Goal: Transaction & Acquisition: Obtain resource

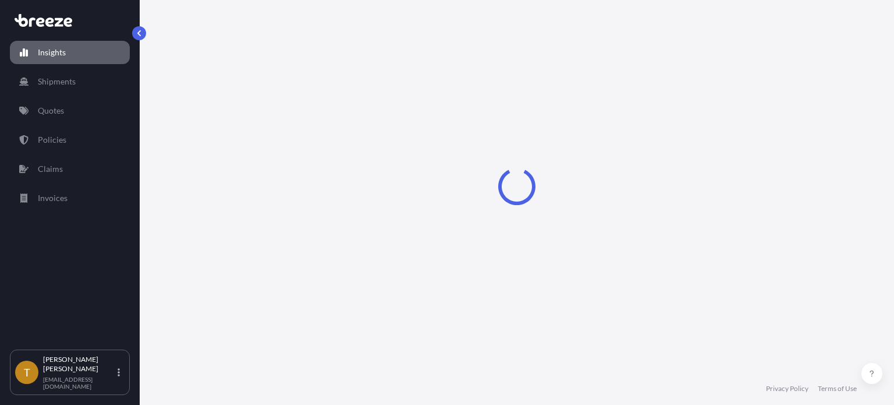
select select "2025"
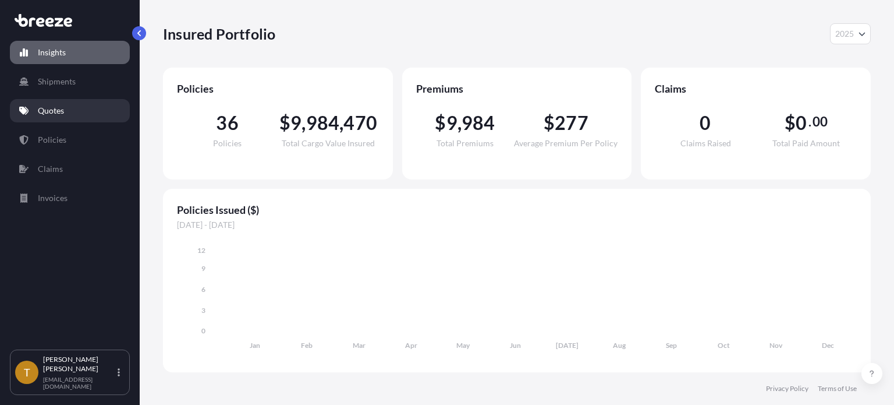
click at [59, 116] on p "Quotes" at bounding box center [51, 111] width 26 height 12
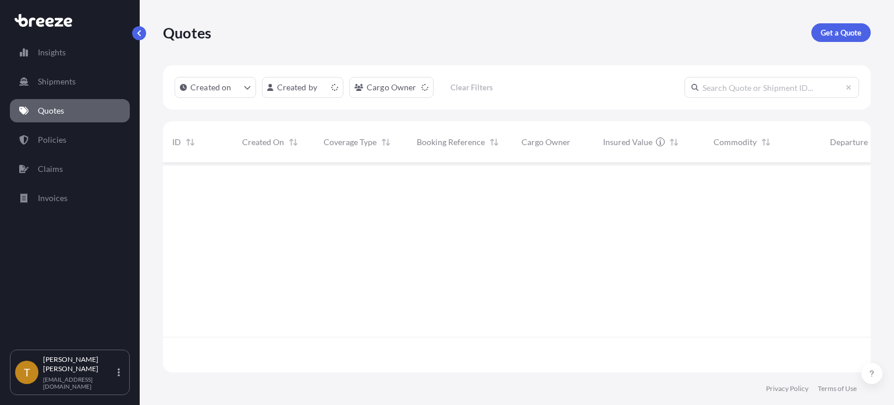
scroll to position [207, 699]
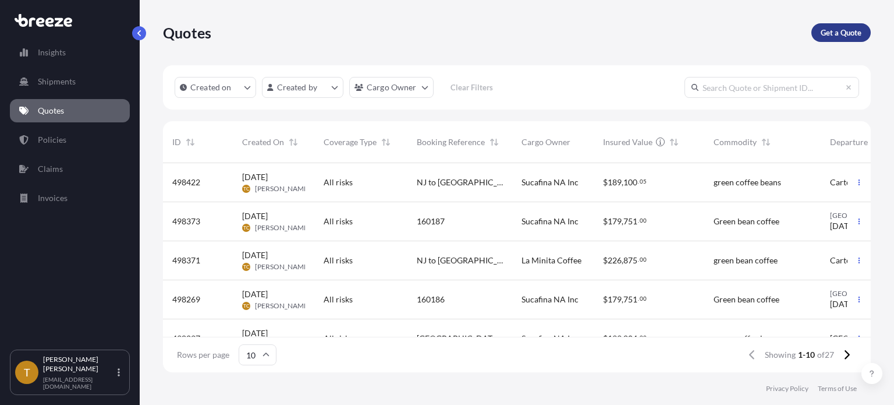
click at [847, 33] on p "Get a Quote" at bounding box center [841, 33] width 41 height 12
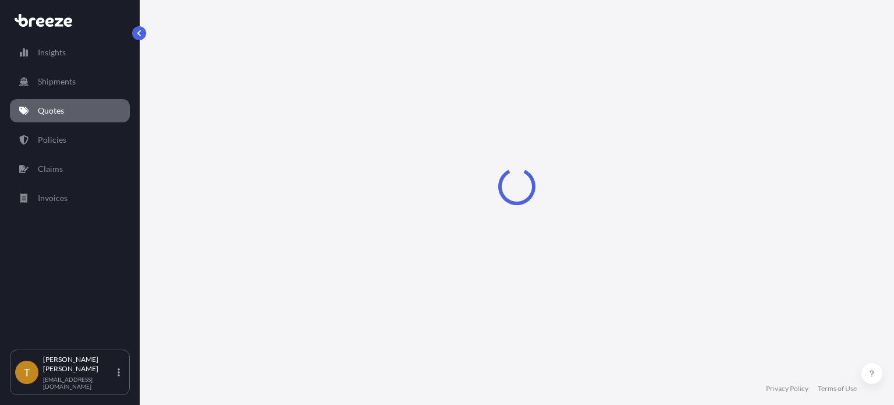
select select "Sea"
select select "1"
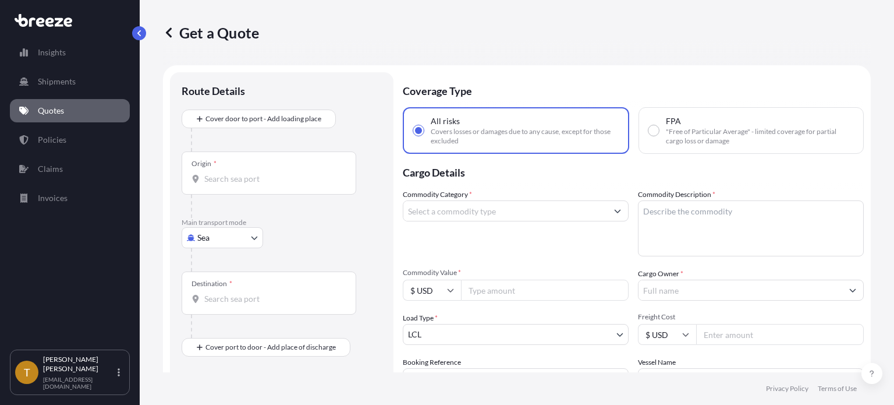
scroll to position [19, 0]
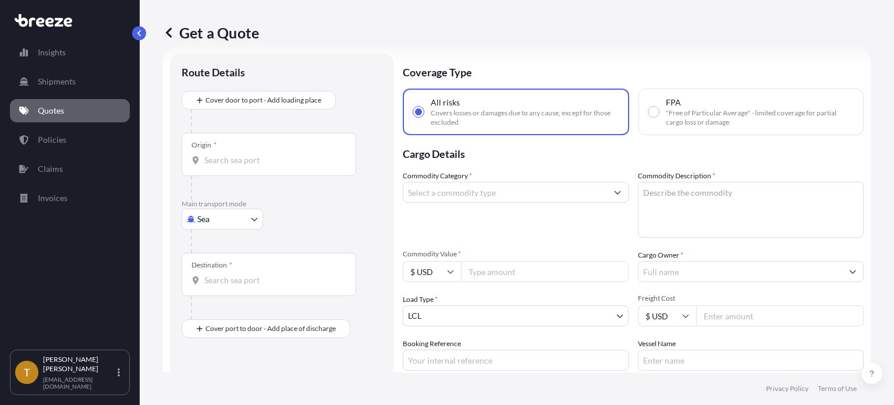
click at [259, 221] on body "Insights Shipments Quotes Policies Claims Invoices T [PERSON_NAME] [EMAIL_ADDRE…" at bounding box center [447, 246] width 894 height 492
click at [222, 306] on div "Rail" at bounding box center [222, 311] width 72 height 21
select select "Rail"
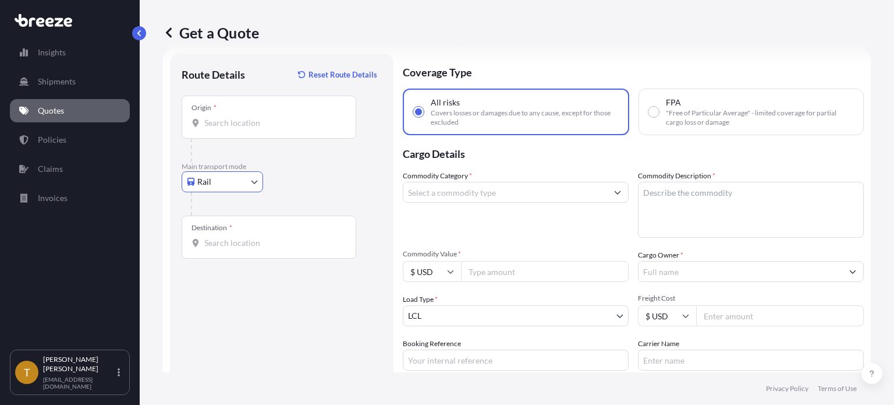
click at [270, 121] on input "Origin *" at bounding box center [272, 123] width 137 height 12
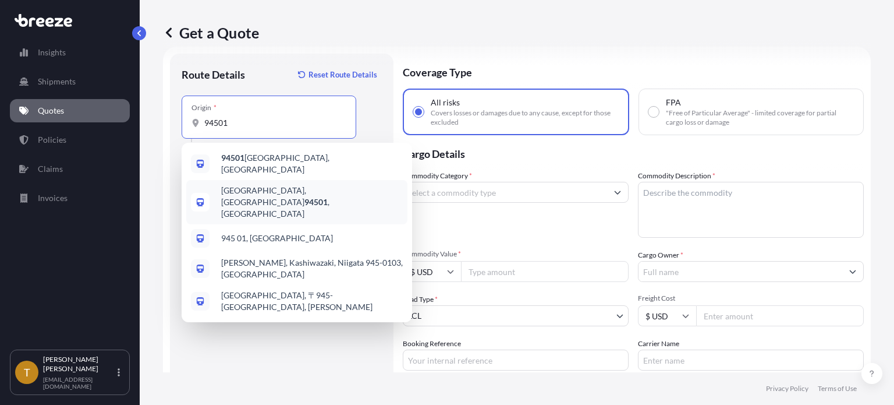
click at [246, 189] on span "[GEOGRAPHIC_DATA]" at bounding box center [312, 202] width 182 height 35
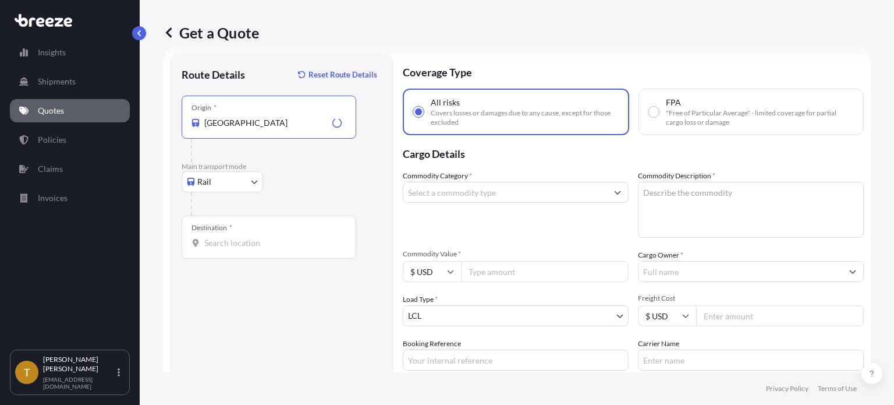
type input "Alameda, CA 94501, USA"
click at [264, 242] on input "Destination *" at bounding box center [272, 243] width 137 height 12
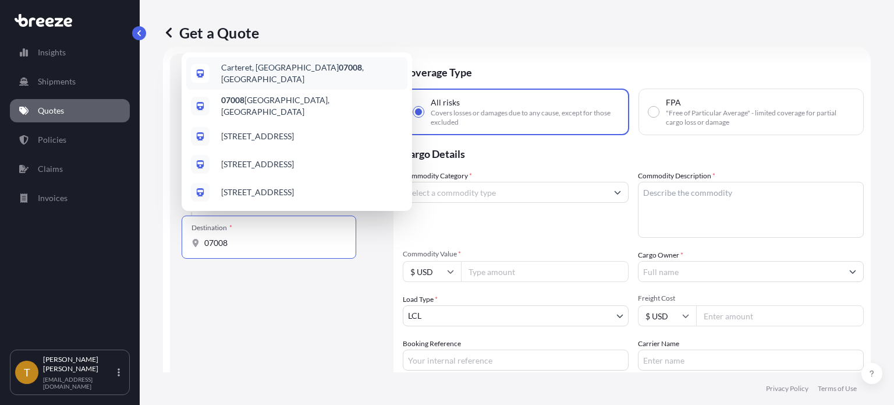
click at [256, 71] on span "Carteret, NJ 07008 , USA" at bounding box center [312, 73] width 182 height 23
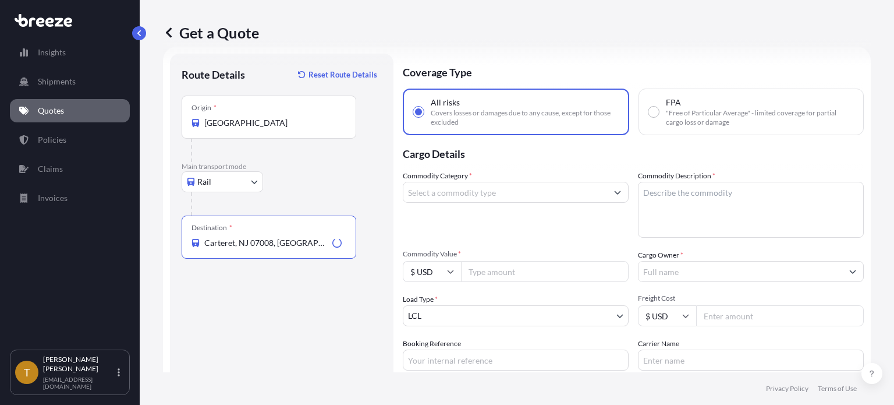
type input "Carteret, NJ 07008, USA"
click at [442, 192] on input "Commodity Category *" at bounding box center [505, 192] width 204 height 21
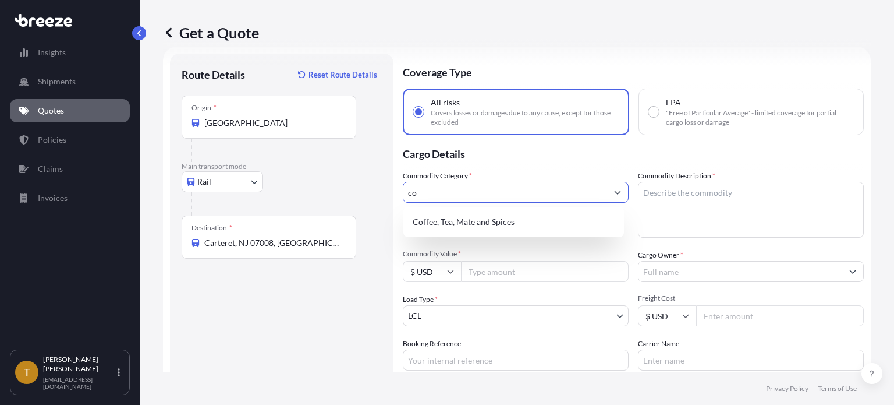
type input "c"
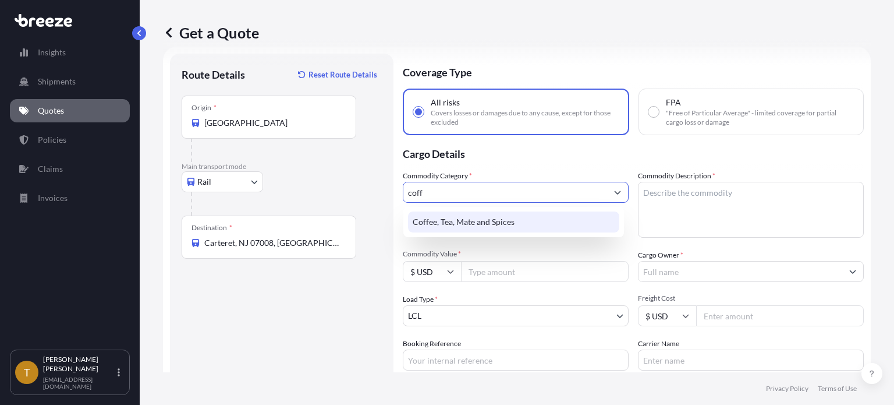
click at [475, 226] on div "Coffee, Tea, Mate and Spices" at bounding box center [513, 221] width 211 height 21
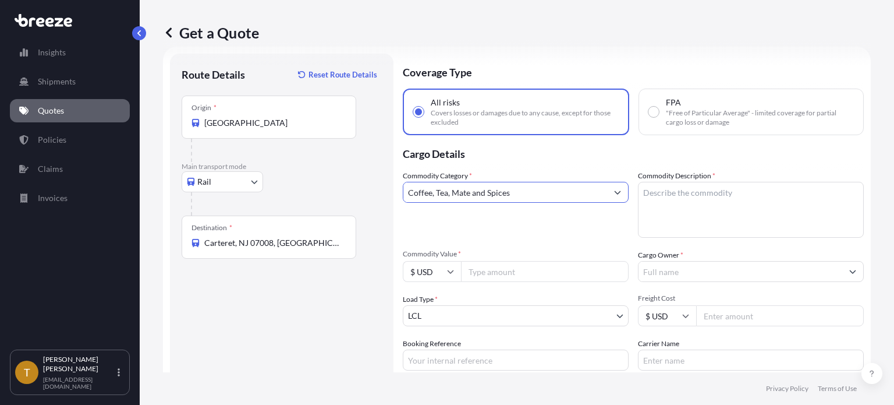
type input "Coffee, Tea, Mate and Spices"
click at [657, 192] on textarea "Commodity Description *" at bounding box center [751, 210] width 226 height 56
type textarea "c"
type textarea "green coffee beans"
type input "200000.00"
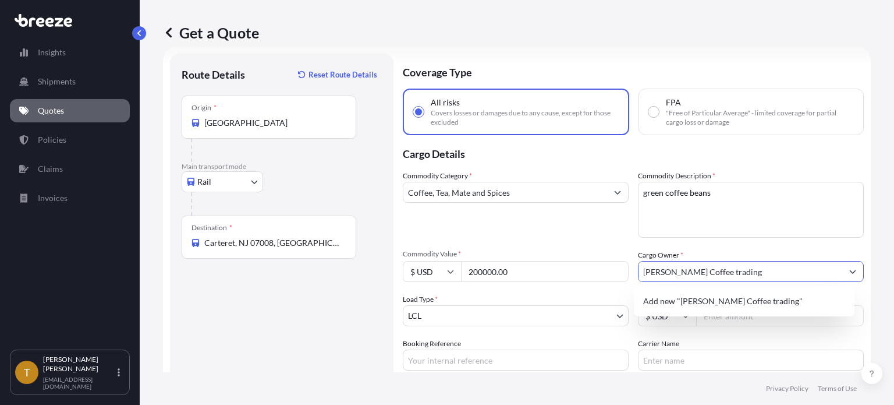
type input "[PERSON_NAME] Coffee trading"
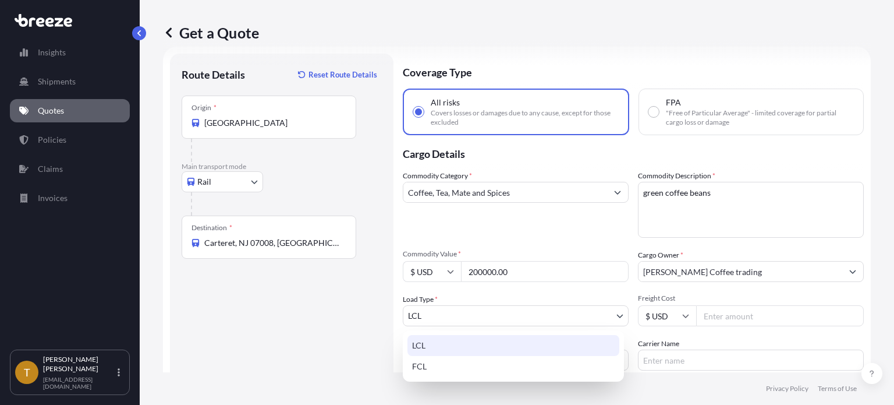
click at [615, 316] on body "0 options available. 1 option available. 0 options available. 1 option availabl…" at bounding box center [447, 246] width 894 height 492
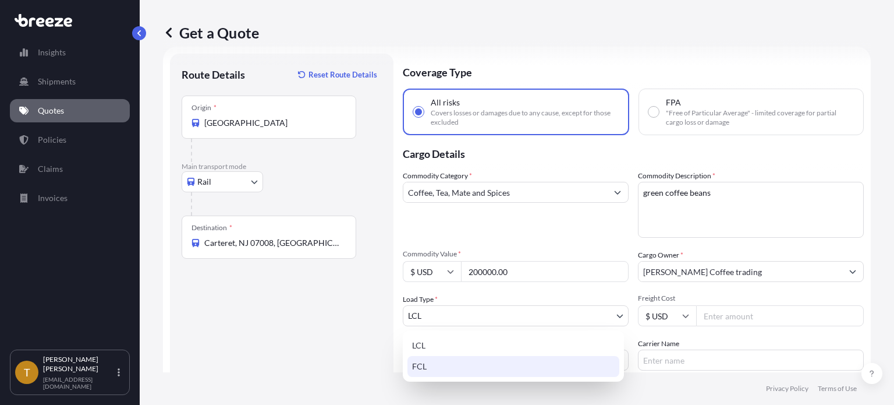
click at [482, 362] on div "FCL" at bounding box center [514, 366] width 212 height 21
select select "2"
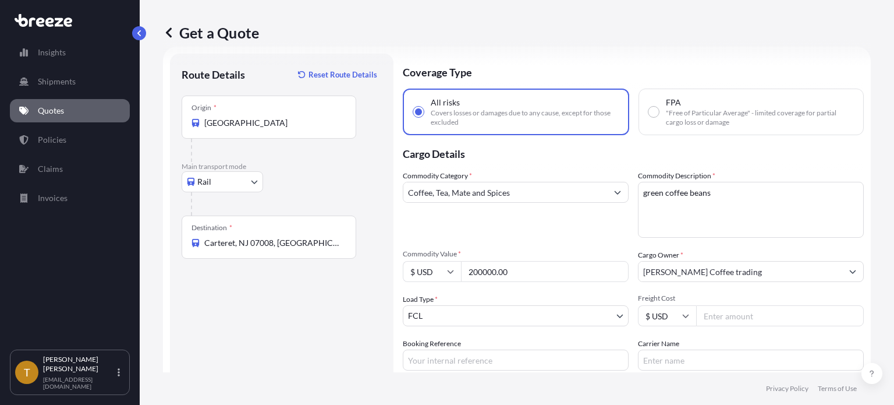
drag, startPoint x: 723, startPoint y: 318, endPoint x: 717, endPoint y: 325, distance: 8.7
click at [724, 321] on input "Freight Cost" at bounding box center [780, 315] width 168 height 21
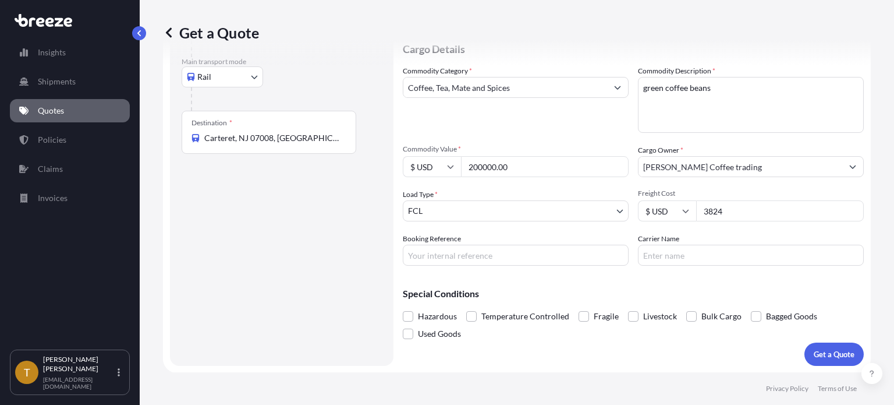
type input "3824"
click at [461, 253] on input "Booking Reference" at bounding box center [516, 255] width 226 height 21
type input "CA to [GEOGRAPHIC_DATA]"
click at [751, 318] on span at bounding box center [756, 316] width 10 height 10
click at [751, 307] on input "Bagged Goods" at bounding box center [751, 307] width 0 height 0
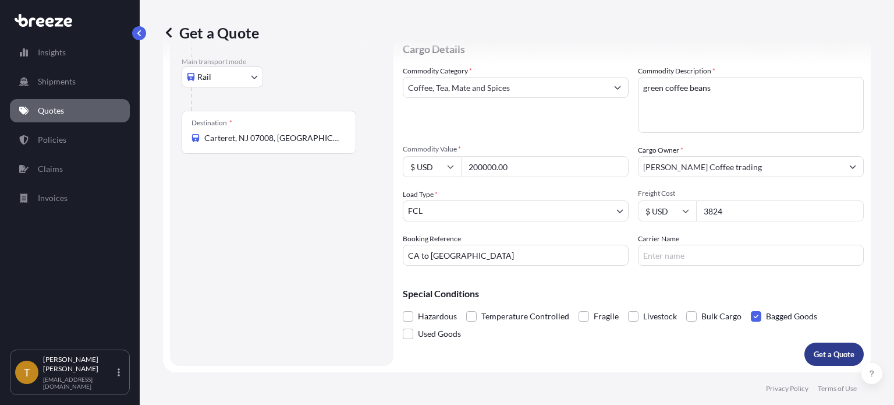
click at [814, 346] on button "Get a Quote" at bounding box center [834, 353] width 59 height 23
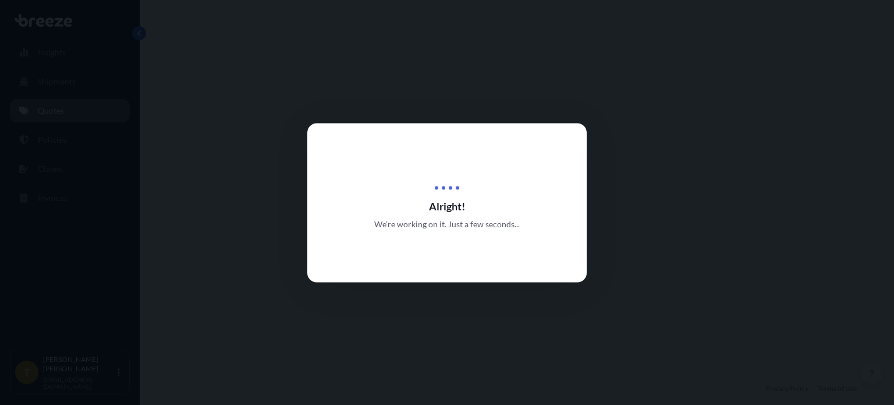
select select "Rail"
select select "2"
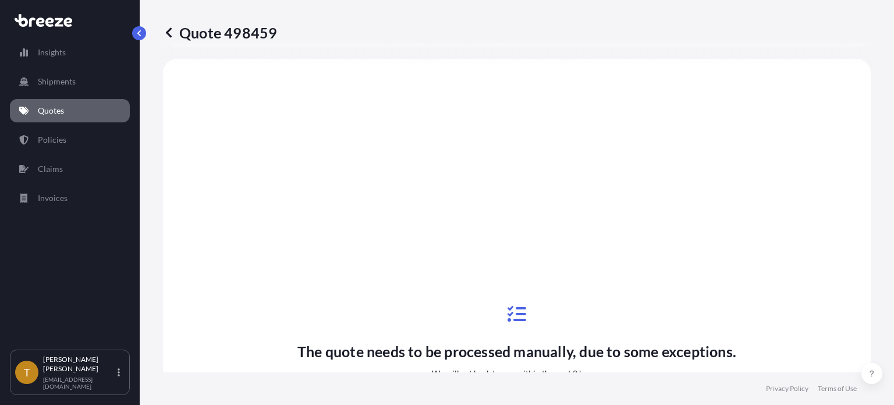
scroll to position [740, 0]
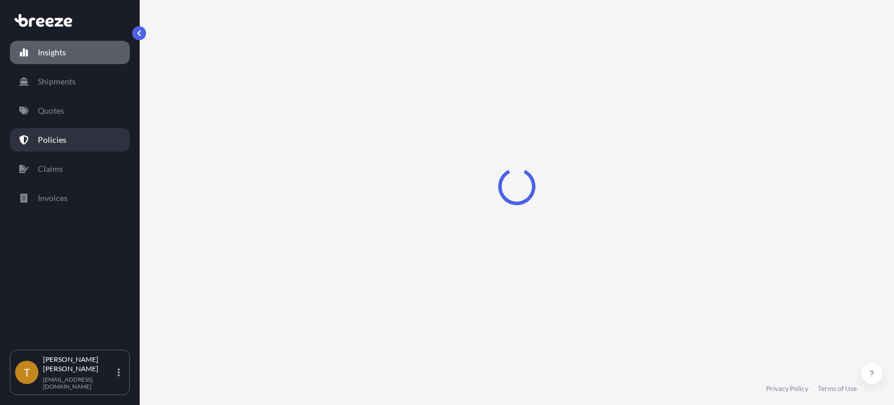
select select "2025"
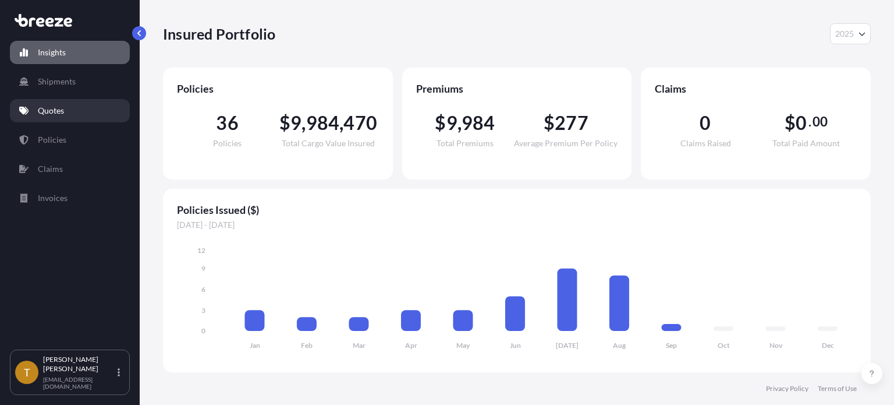
click at [56, 109] on p "Quotes" at bounding box center [51, 111] width 26 height 12
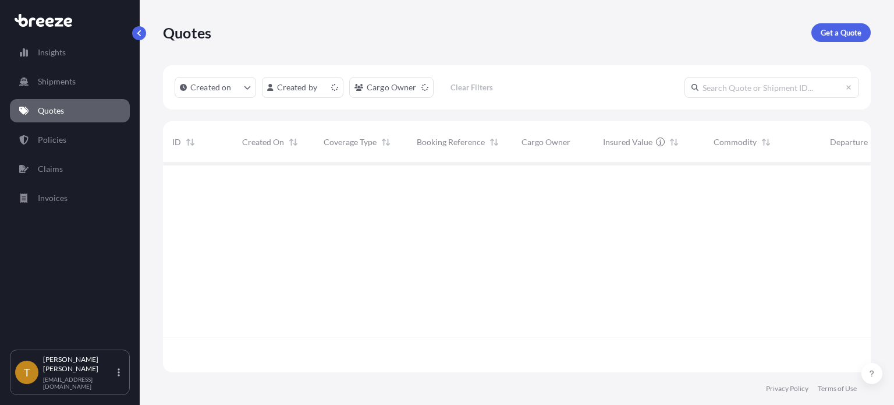
scroll to position [207, 699]
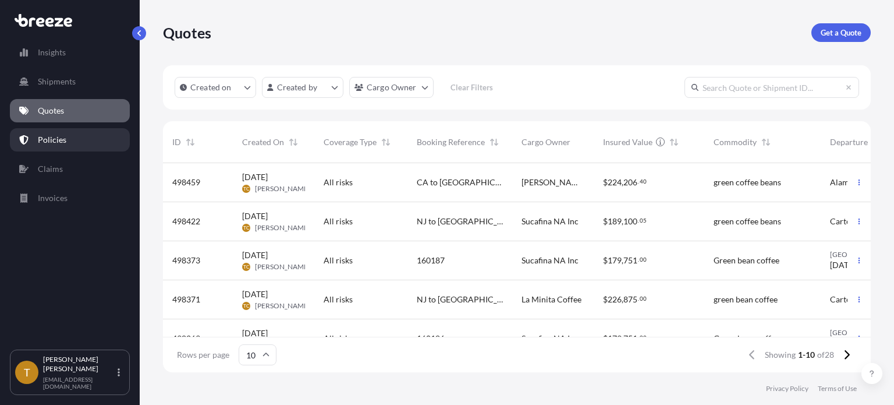
click at [84, 139] on link "Policies" at bounding box center [70, 139] width 120 height 23
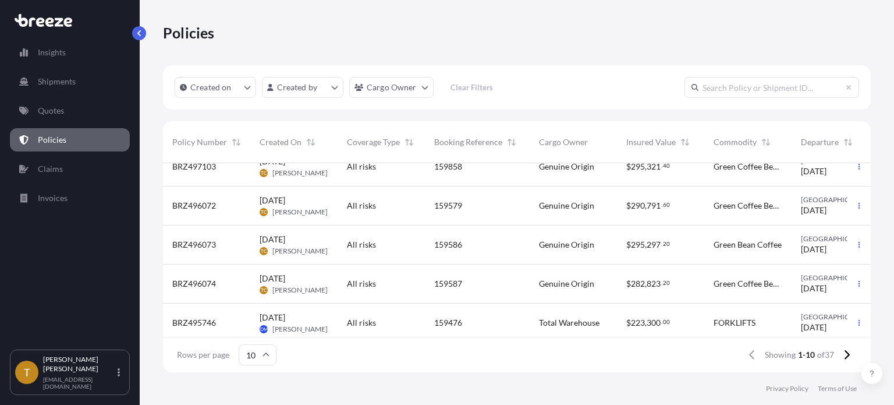
scroll to position [225, 0]
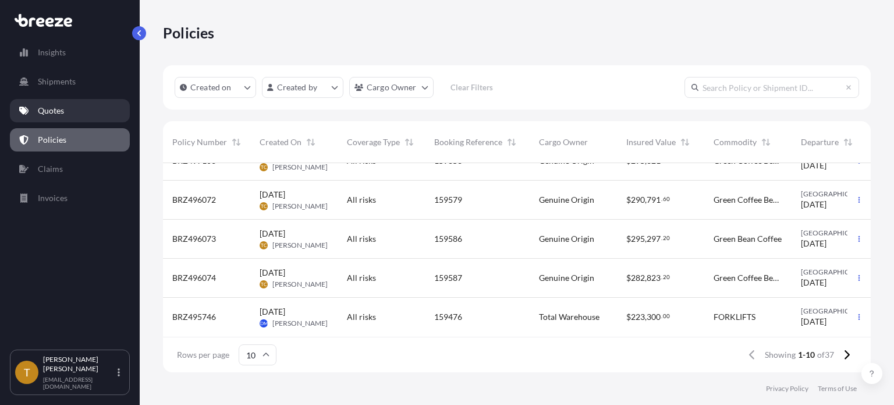
click at [47, 107] on p "Quotes" at bounding box center [51, 111] width 26 height 12
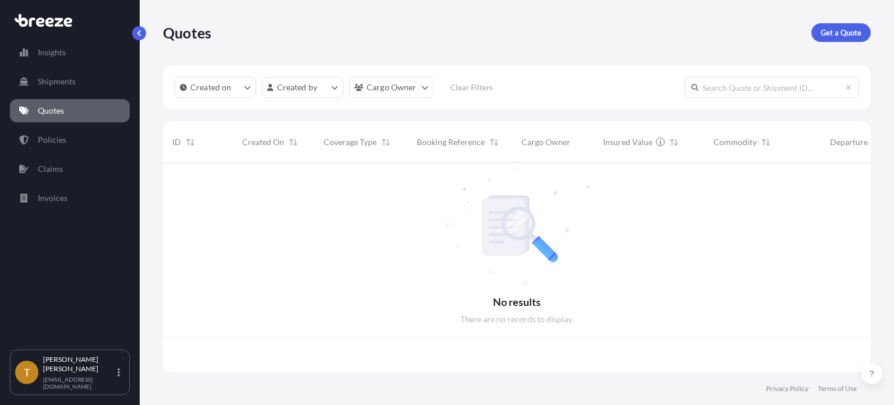
scroll to position [207, 699]
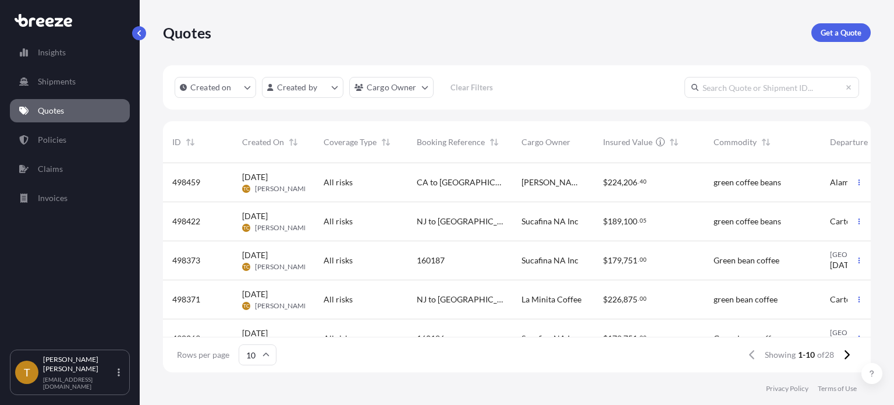
click at [291, 256] on span "[DATE] TC [PERSON_NAME]" at bounding box center [273, 260] width 63 height 22
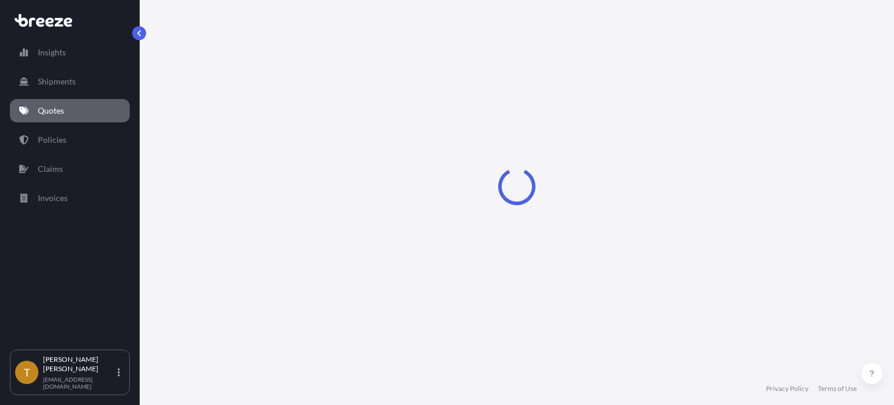
select select "Rail"
select select "2"
